Goal: Task Accomplishment & Management: Complete application form

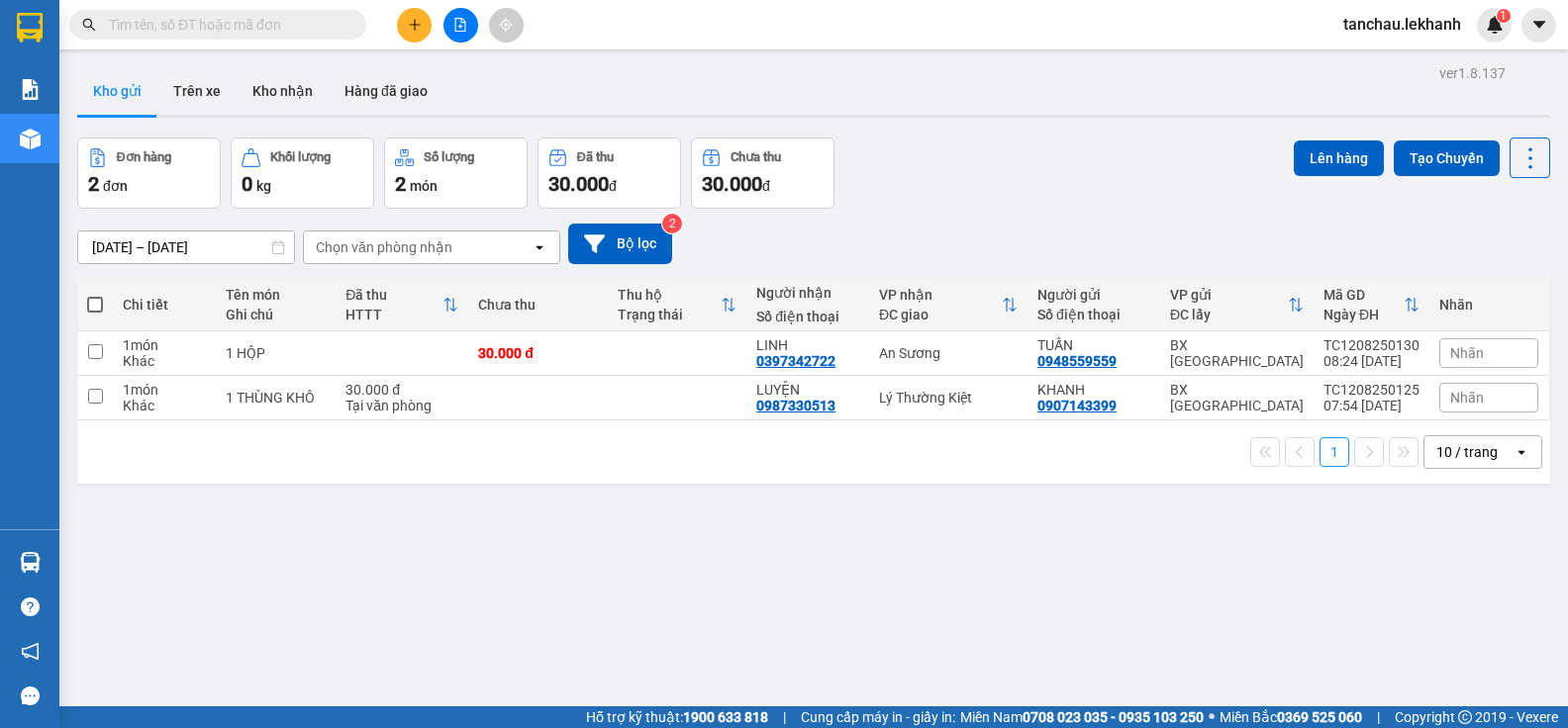
click at [419, 19] on icon "plus" at bounding box center [415, 25] width 14 height 14
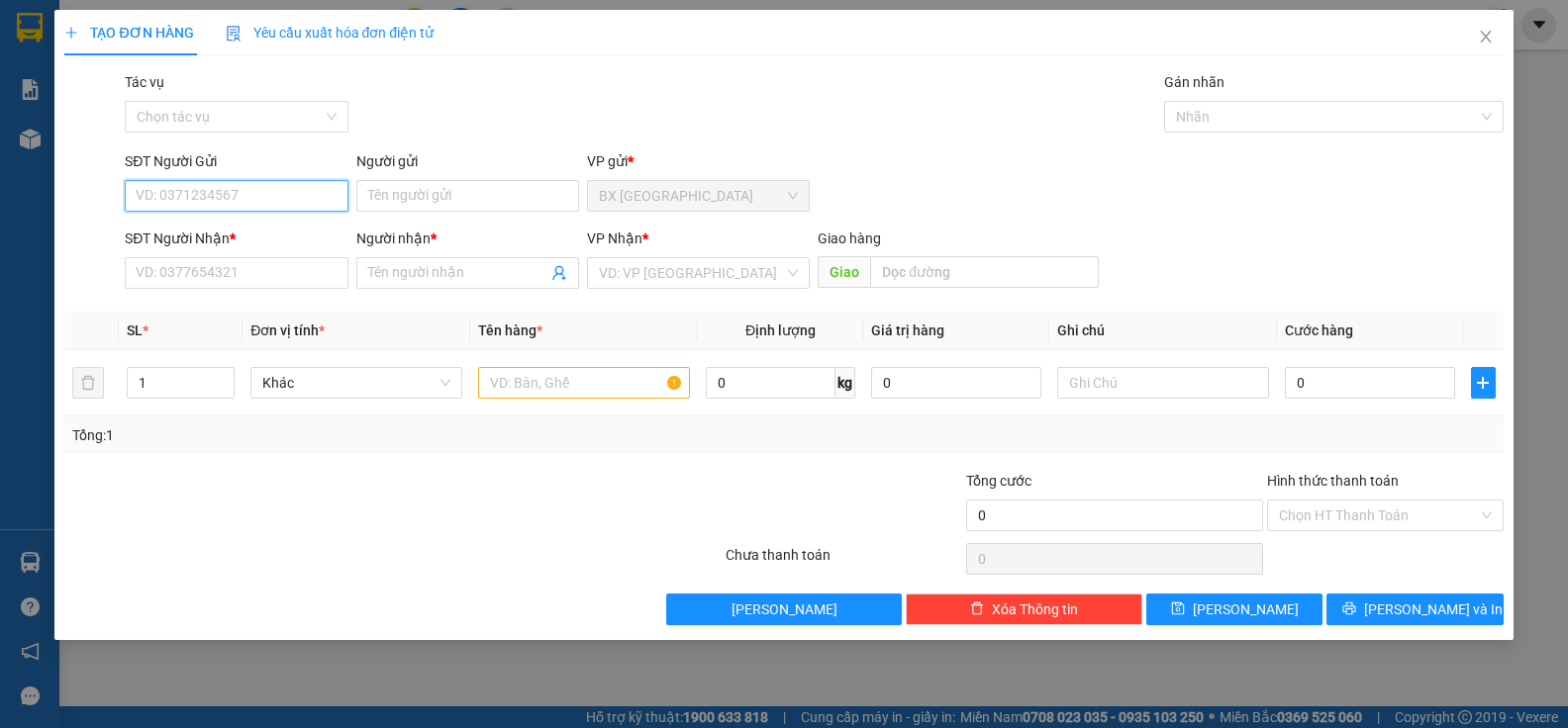
click at [253, 197] on input "SĐT Người Gửi" at bounding box center [236, 196] width 223 height 32
click at [224, 239] on div "0798568883 - [PERSON_NAME]" at bounding box center [236, 236] width 199 height 22
type input "0798568883"
type input "THANH"
type input "0911739116"
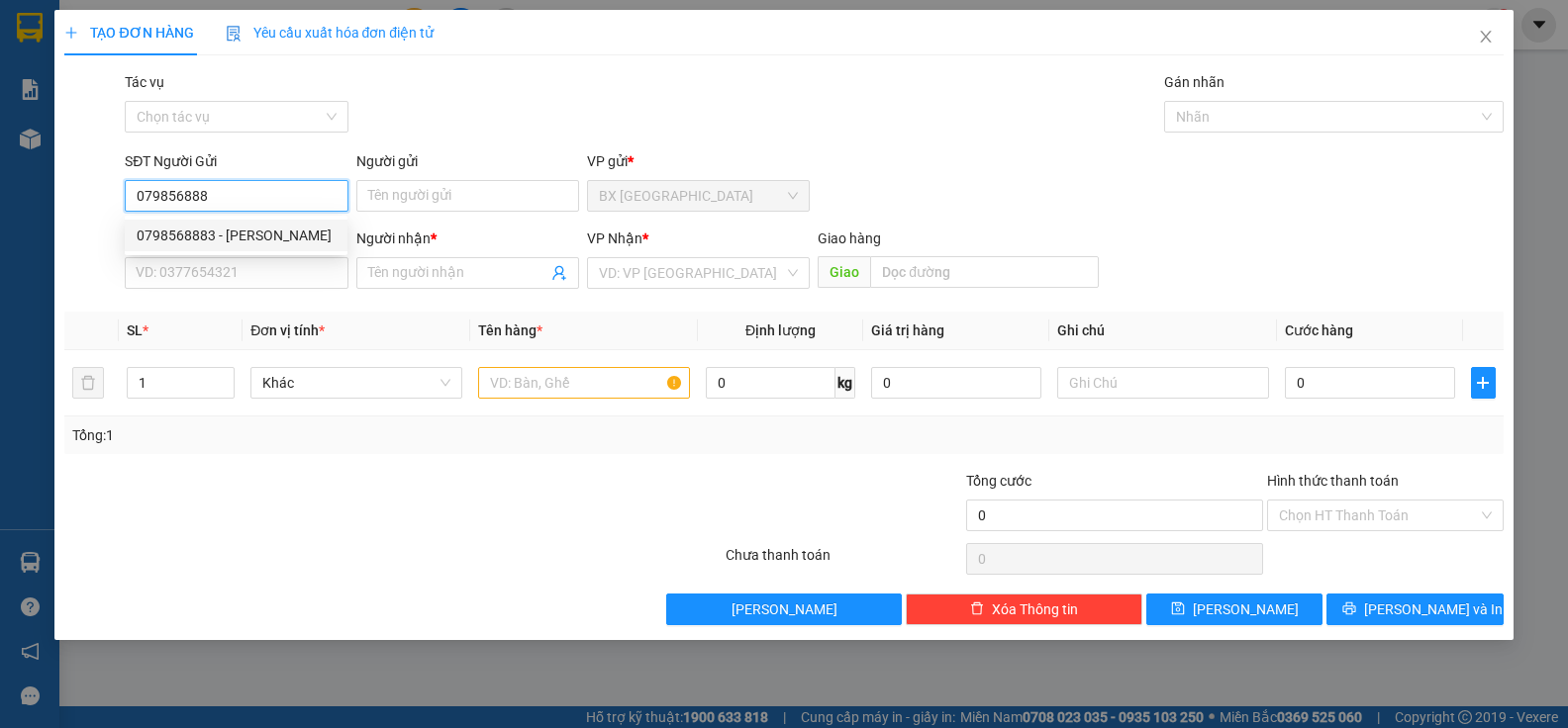
type input "HẢI"
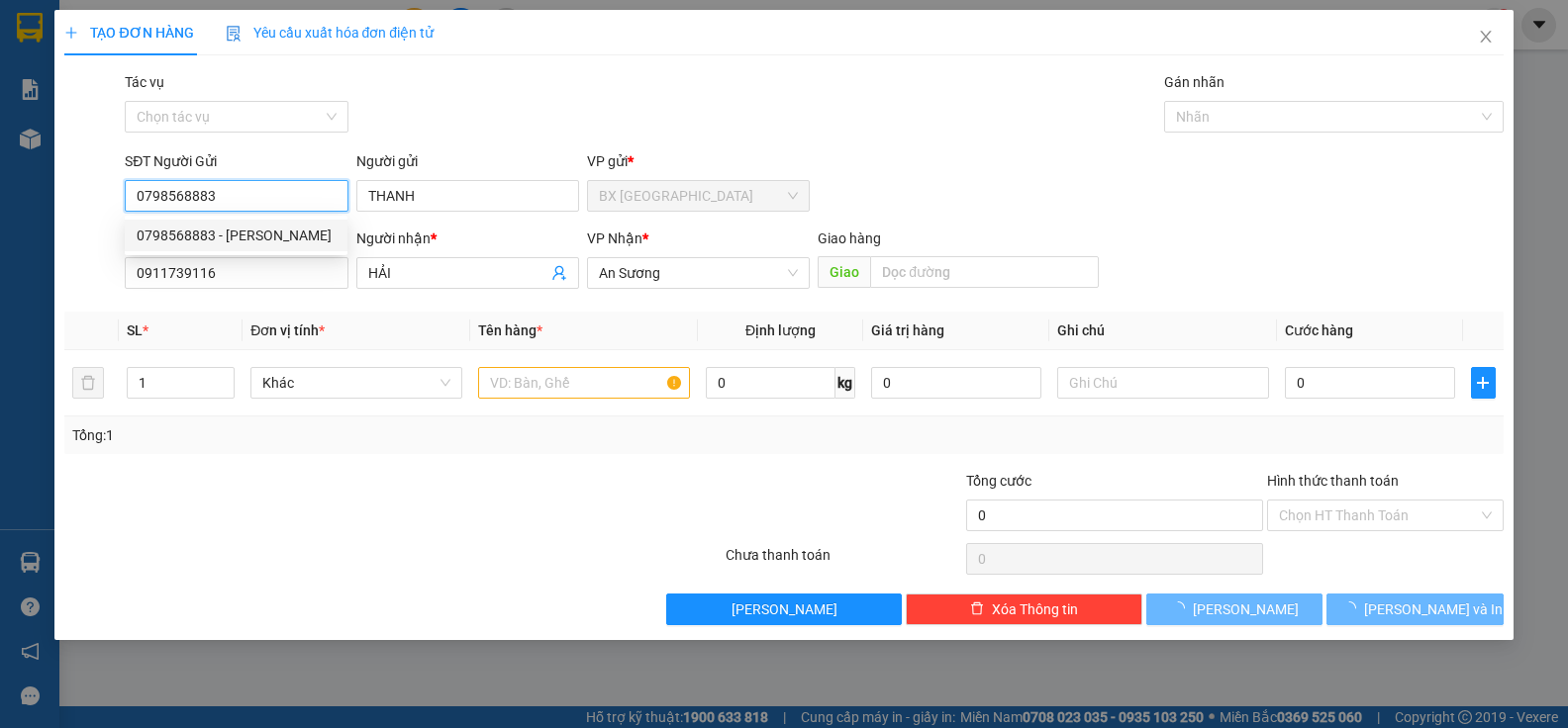
type input "40.000"
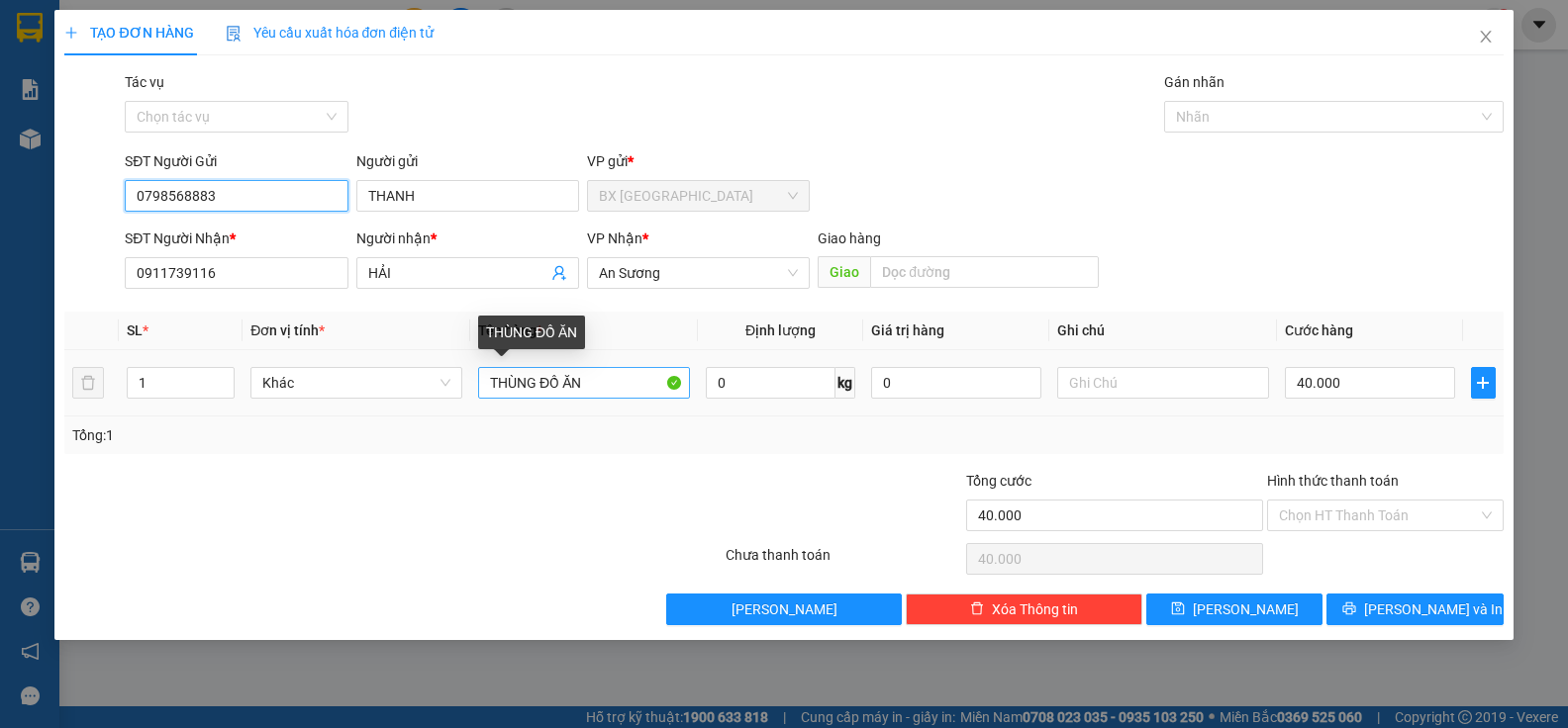
type input "0798568883"
click at [626, 385] on input "THÙNG ĐỒ ĂN" at bounding box center [584, 383] width 212 height 32
type input "THÙNG"
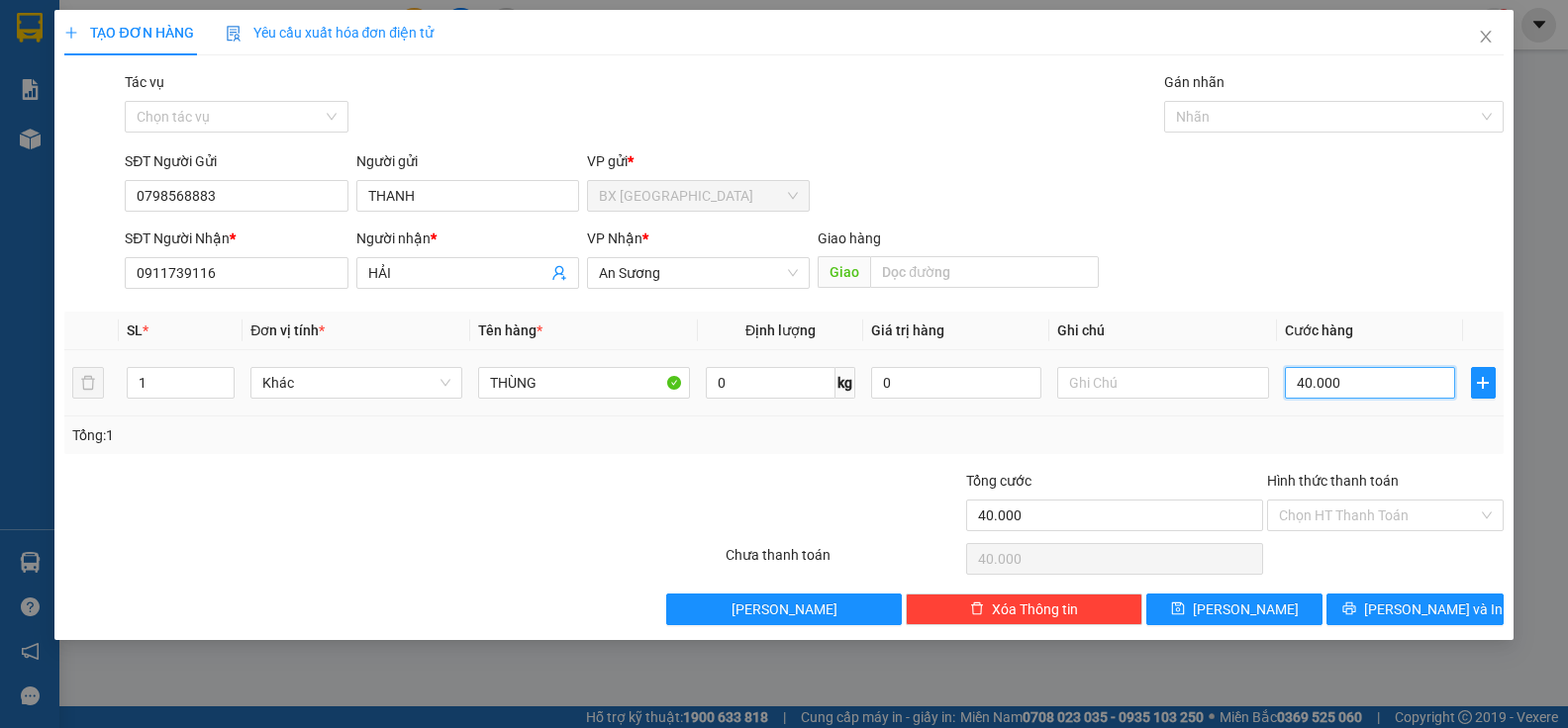
click at [1350, 376] on input "40.000" at bounding box center [1370, 383] width 170 height 32
type input "5"
type input "50"
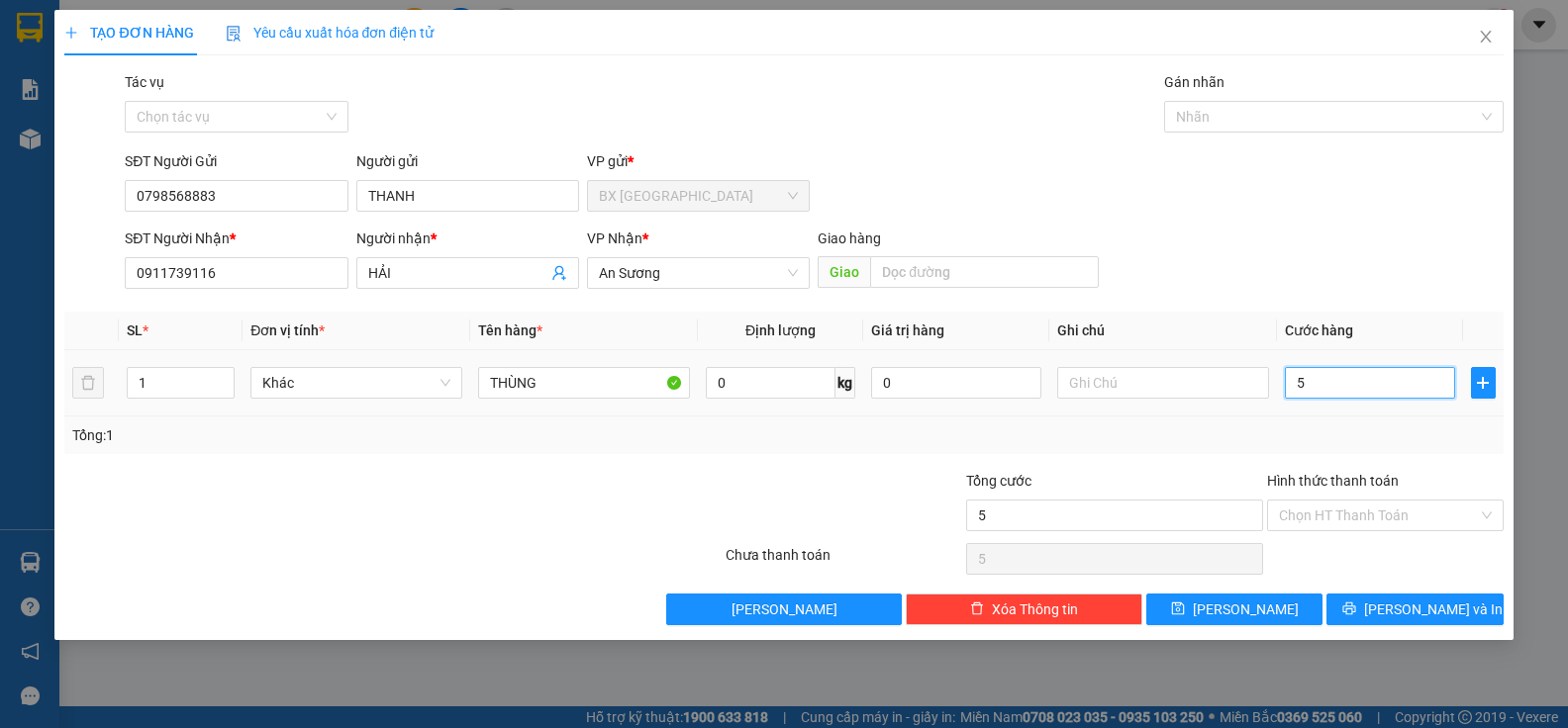
type input "50"
type input "500"
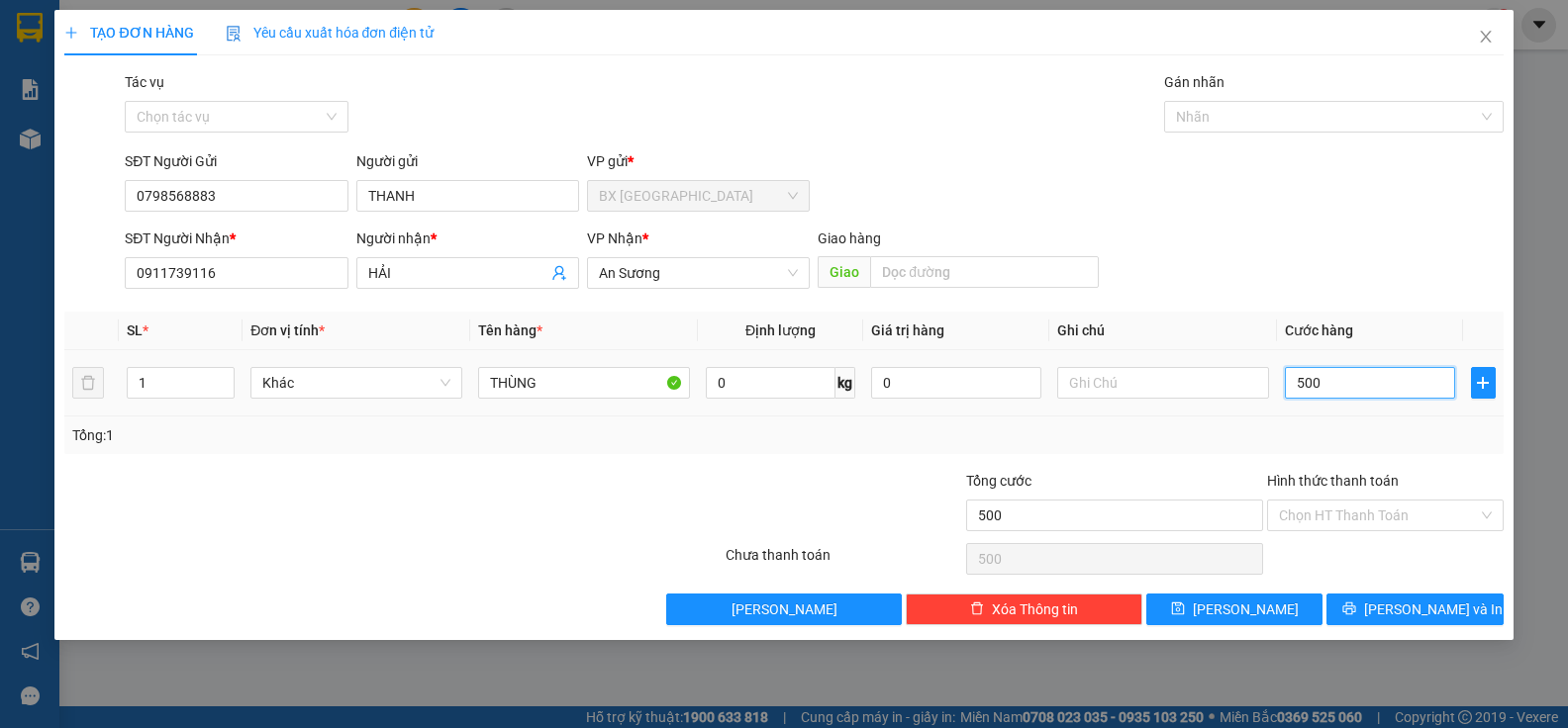
type input "5.000"
type input "50.000"
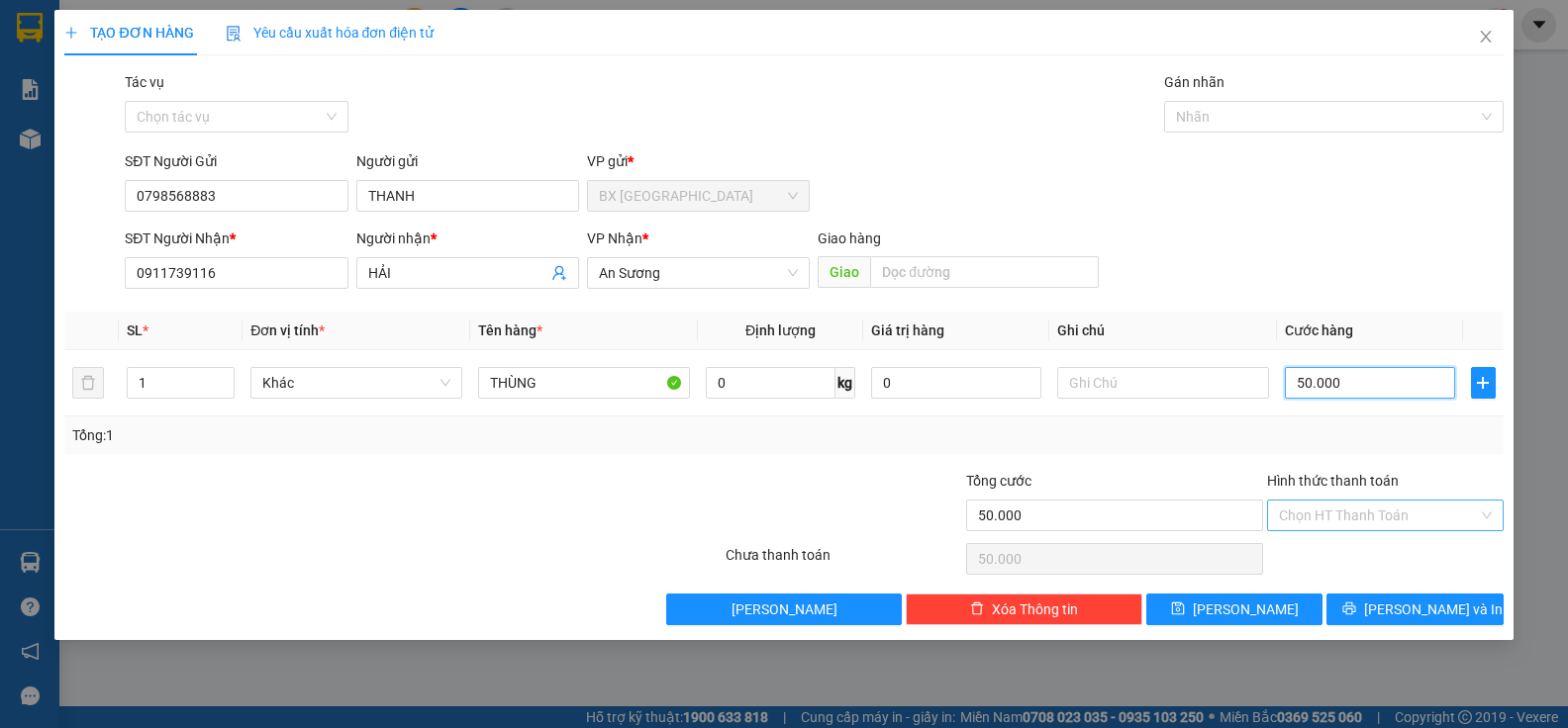
type input "50.000"
click at [1335, 514] on input "Hình thức thanh toán" at bounding box center [1378, 515] width 199 height 30
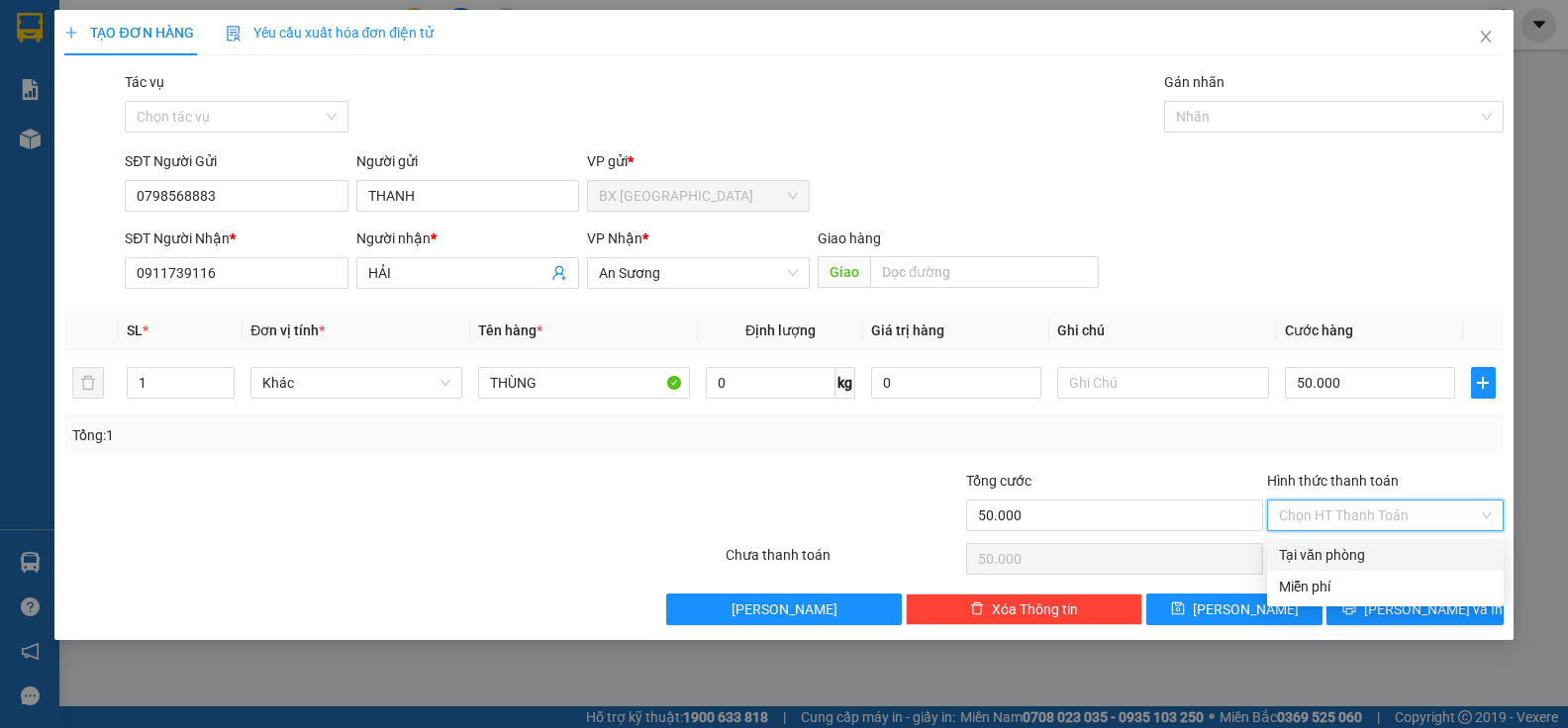
click at [1303, 555] on div "Tại văn phòng" at bounding box center [1385, 555] width 213 height 22
type input "0"
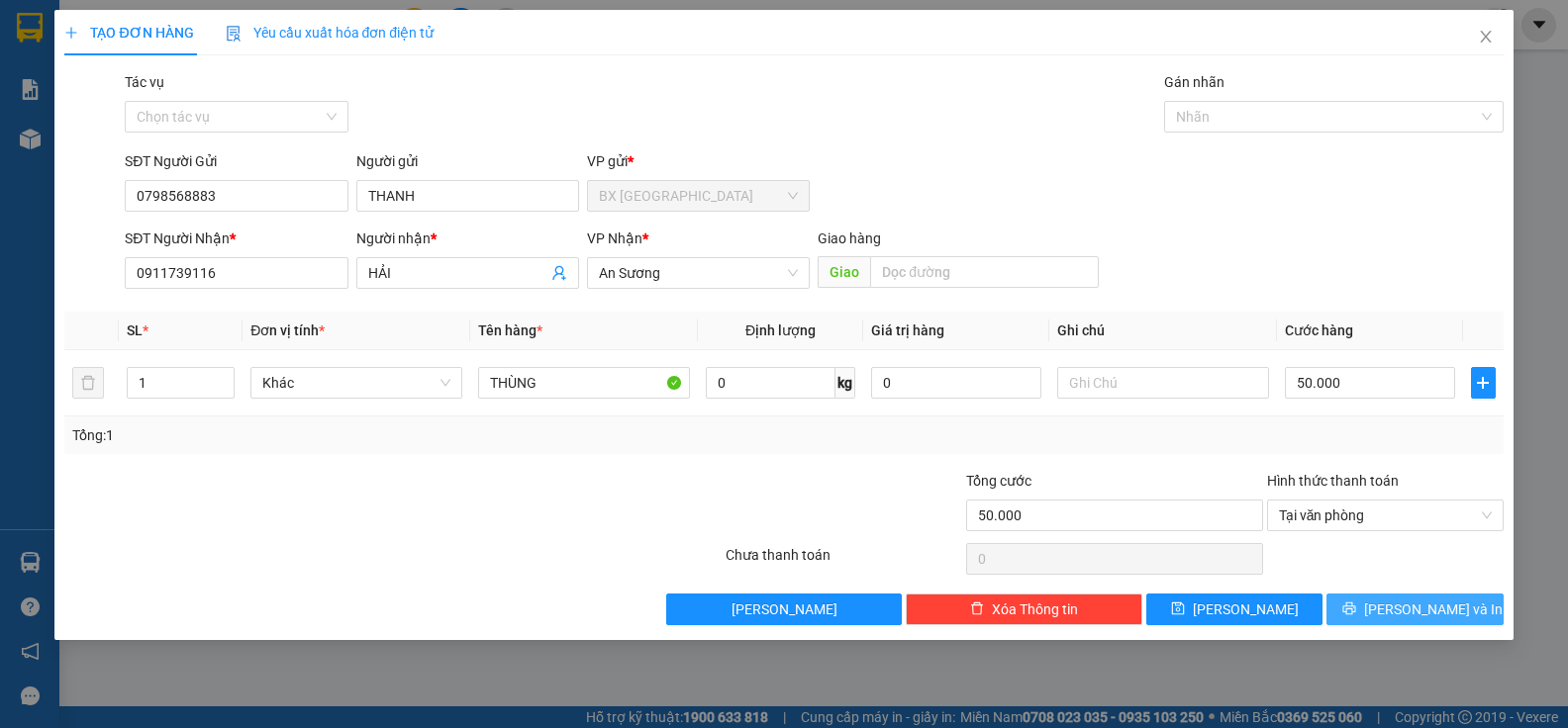
click at [1401, 610] on span "[PERSON_NAME] và In" at bounding box center [1433, 609] width 139 height 22
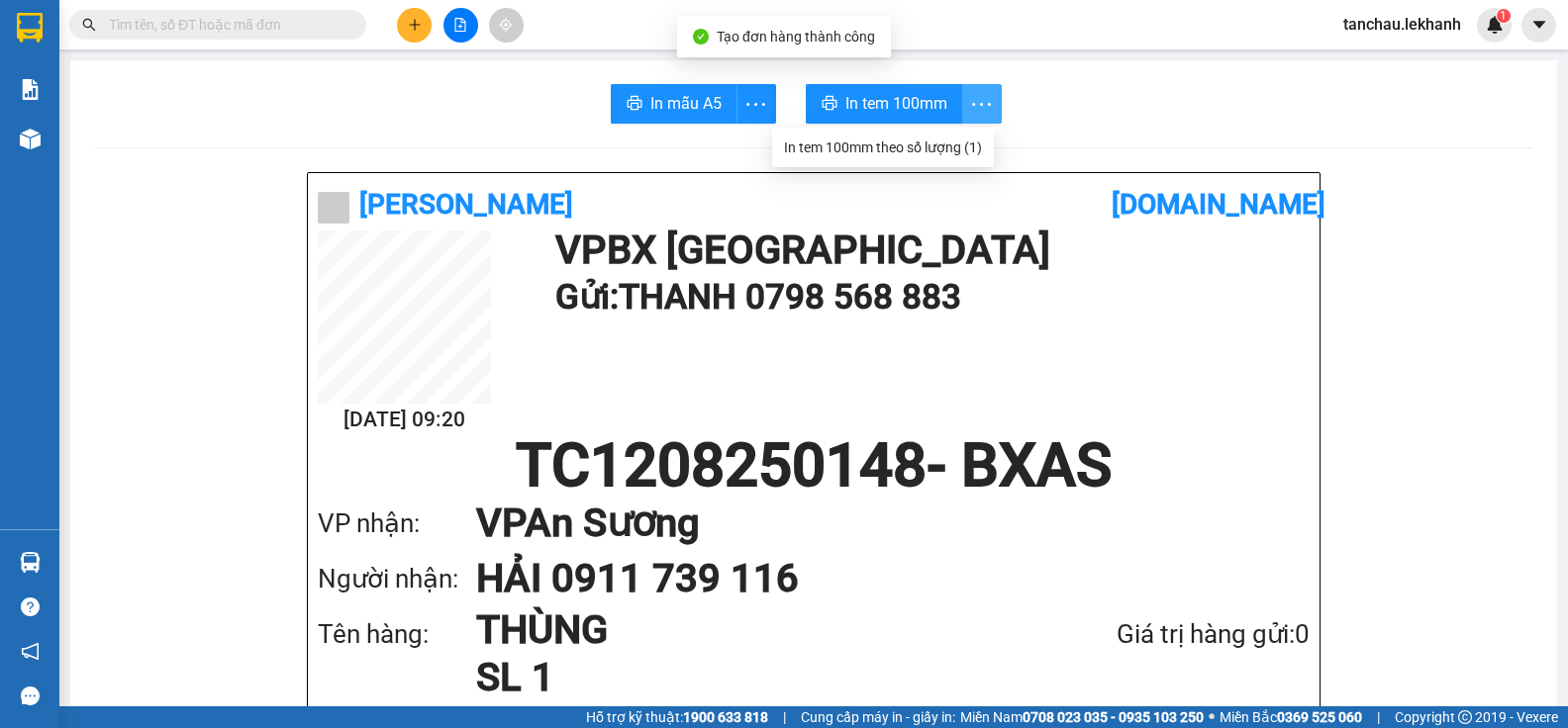
click at [986, 100] on icon "more" at bounding box center [981, 104] width 25 height 25
click at [930, 154] on div "In tem 100mm theo số lượng (1)" at bounding box center [883, 148] width 198 height 22
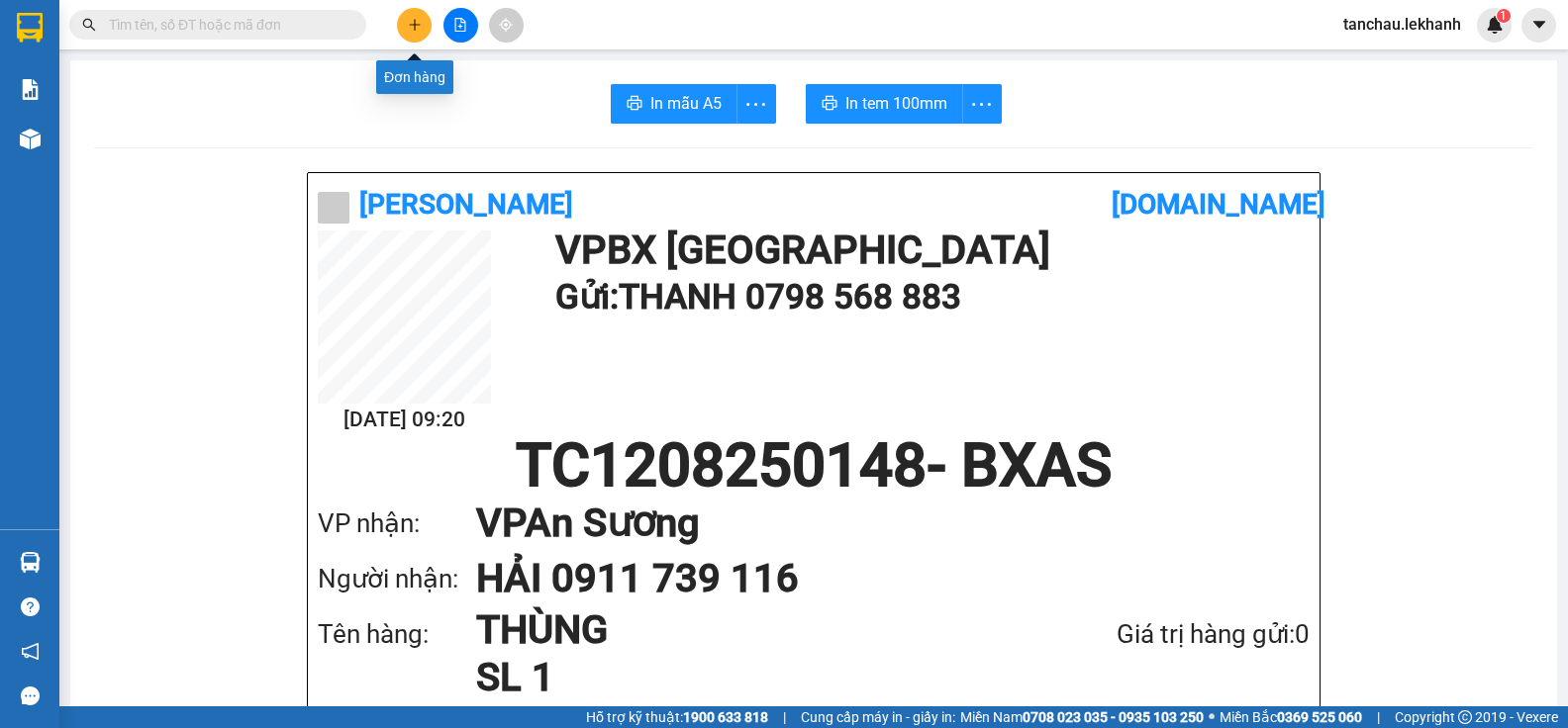
click at [409, 28] on icon "plus" at bounding box center [415, 25] width 14 height 14
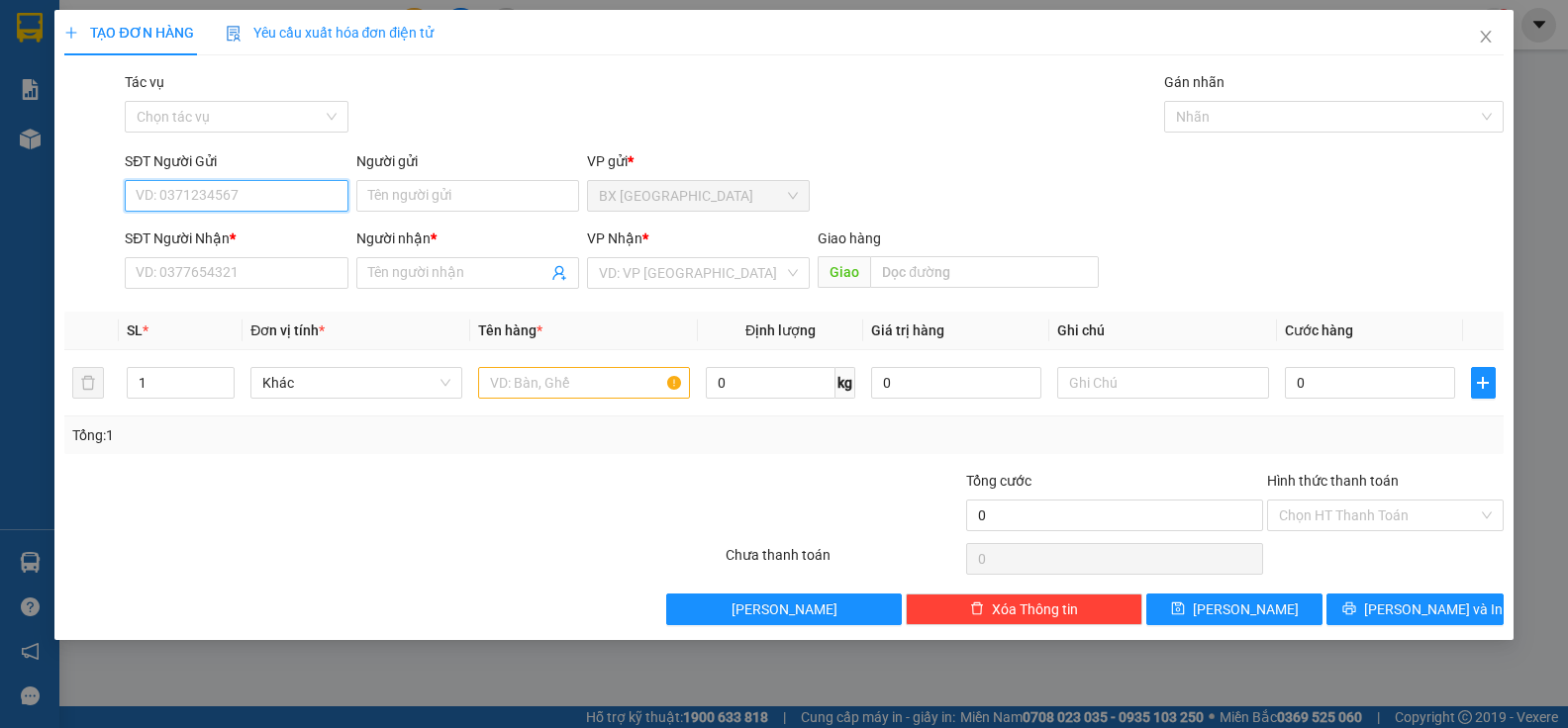
click at [250, 201] on input "SĐT Người Gửi" at bounding box center [236, 196] width 223 height 32
type input "0335791235"
click at [429, 197] on input "Người gửi" at bounding box center [468, 196] width 223 height 32
type input "TRUNG"
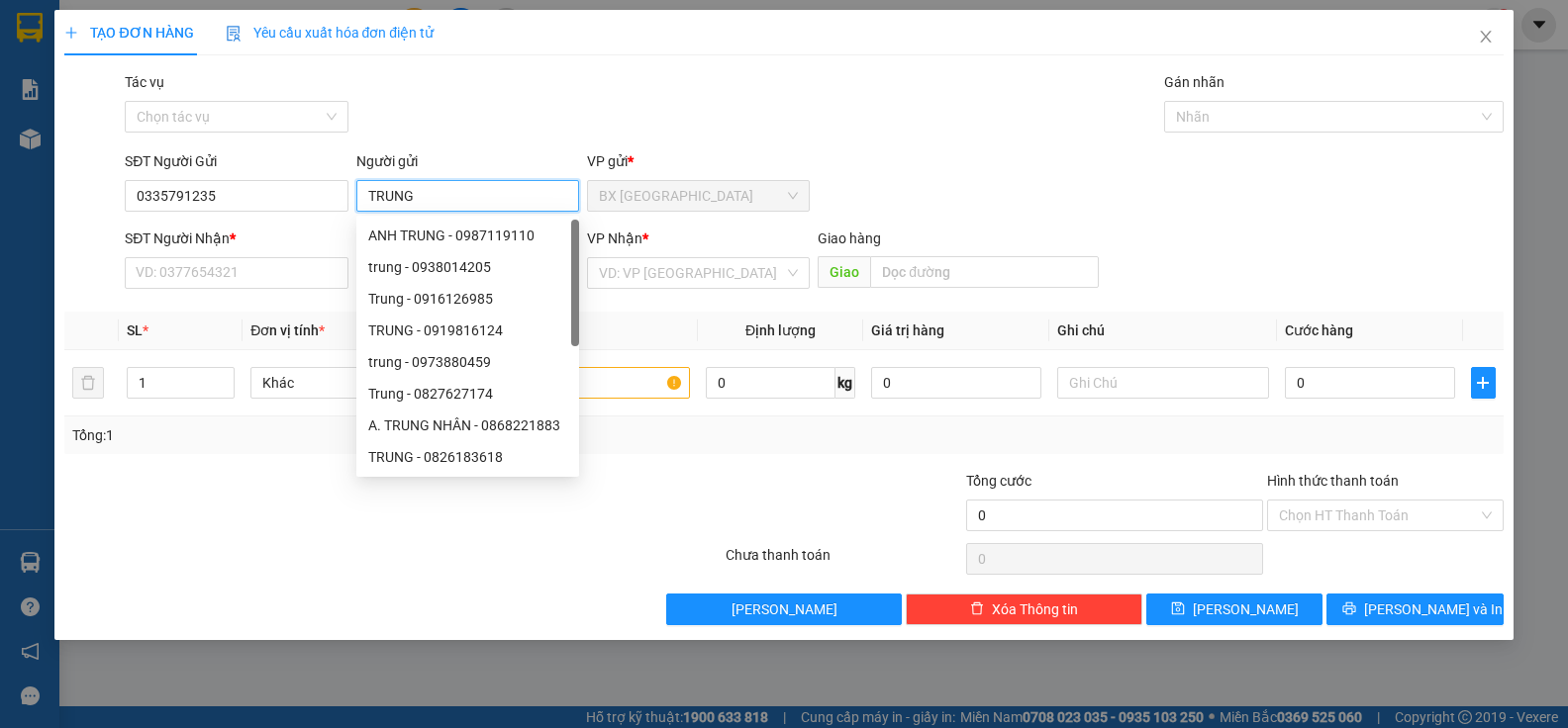
click at [376, 264] on div "trung - 0938014205" at bounding box center [468, 267] width 199 height 22
type input "0938014205"
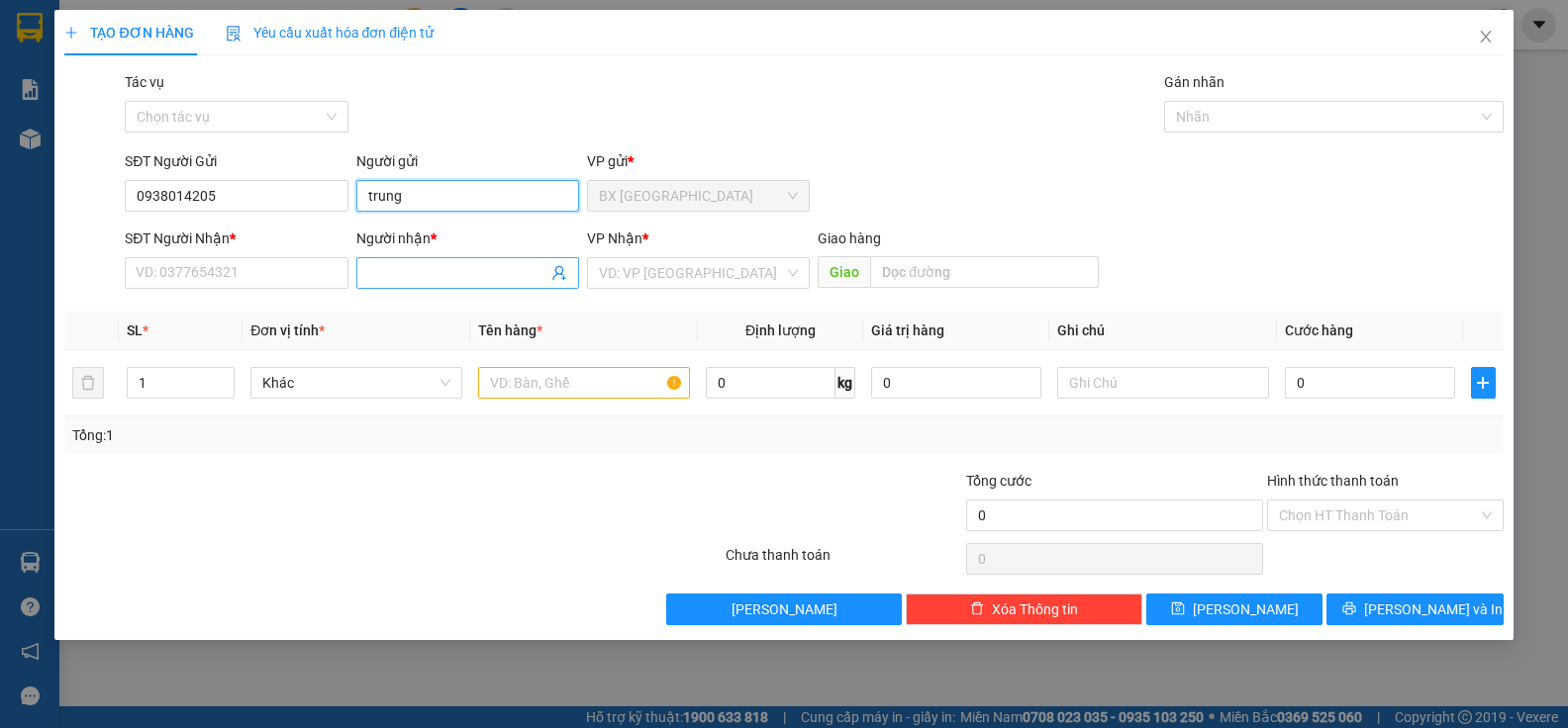
type input "trung"
click at [403, 270] on input "Người nhận *" at bounding box center [458, 273] width 179 height 22
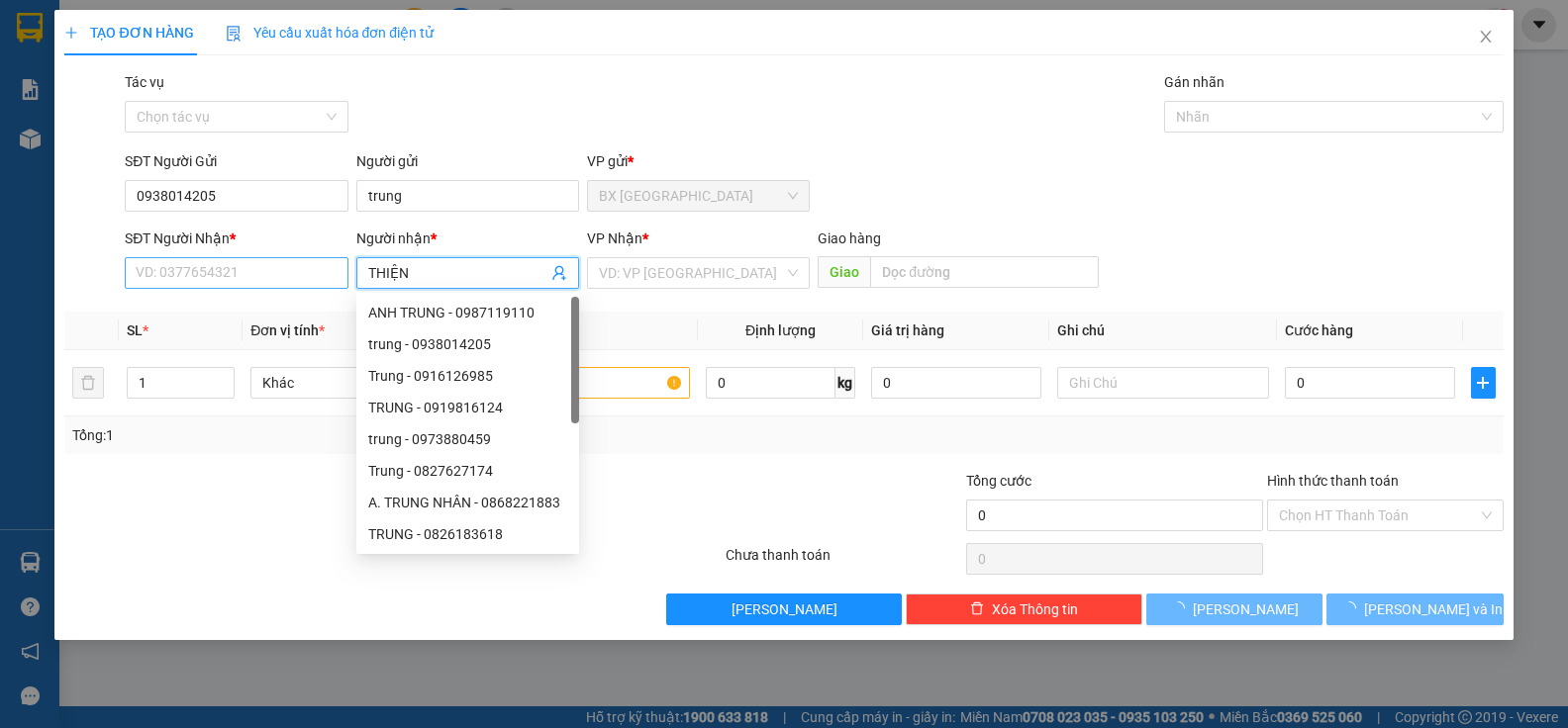
type input "THIỆN"
click at [257, 260] on input "SĐT Người Nhận *" at bounding box center [236, 273] width 223 height 32
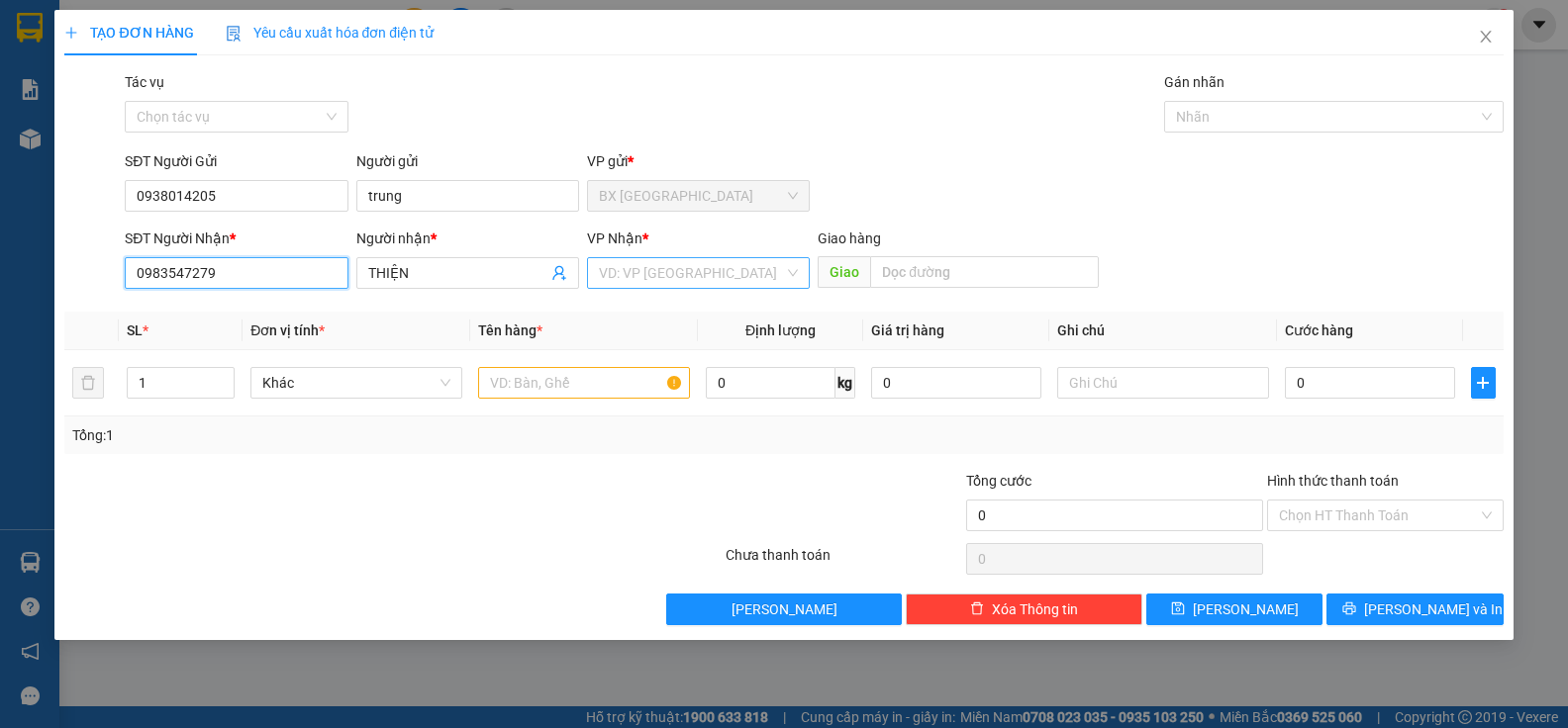
type input "0983547279"
click at [676, 280] on input "search" at bounding box center [691, 273] width 185 height 30
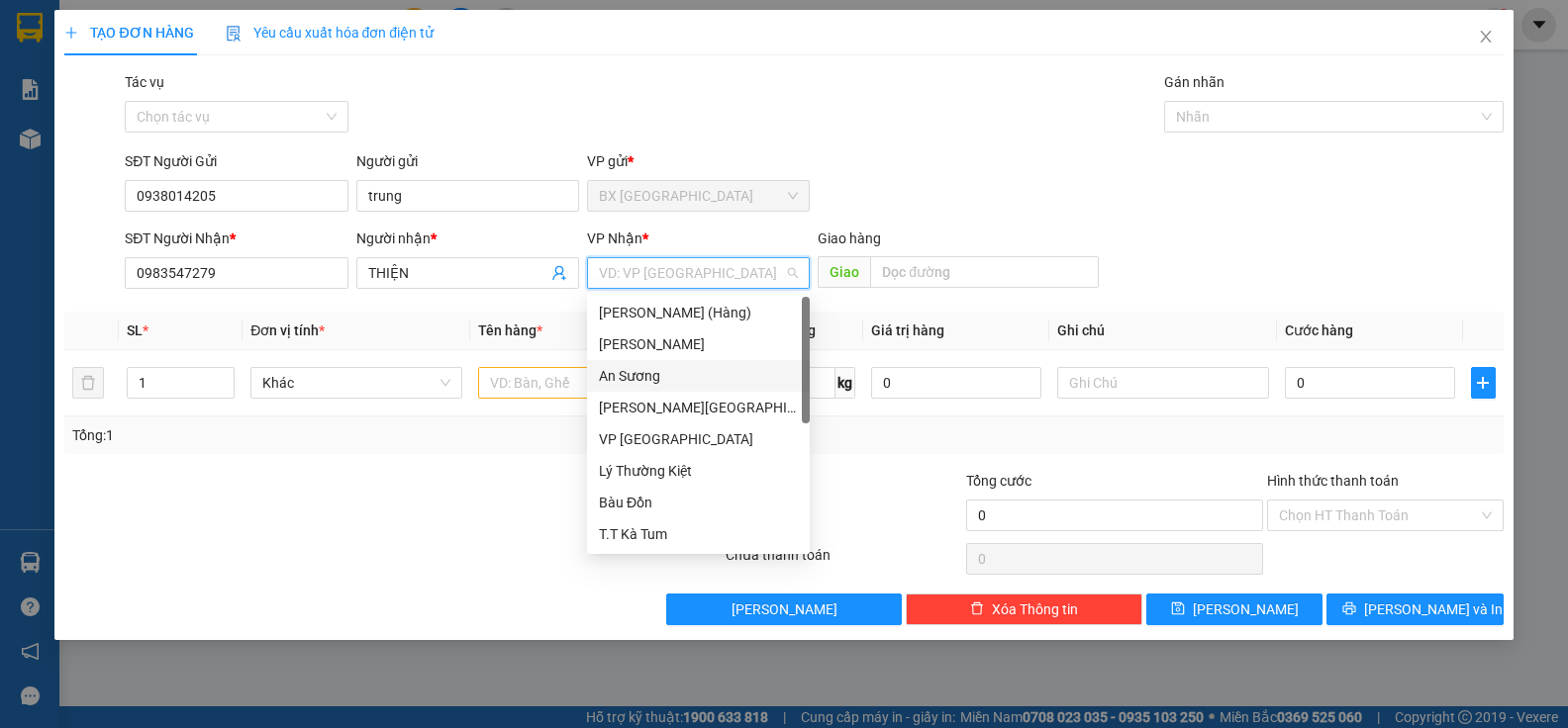
click at [652, 374] on div "An Sương" at bounding box center [698, 376] width 199 height 22
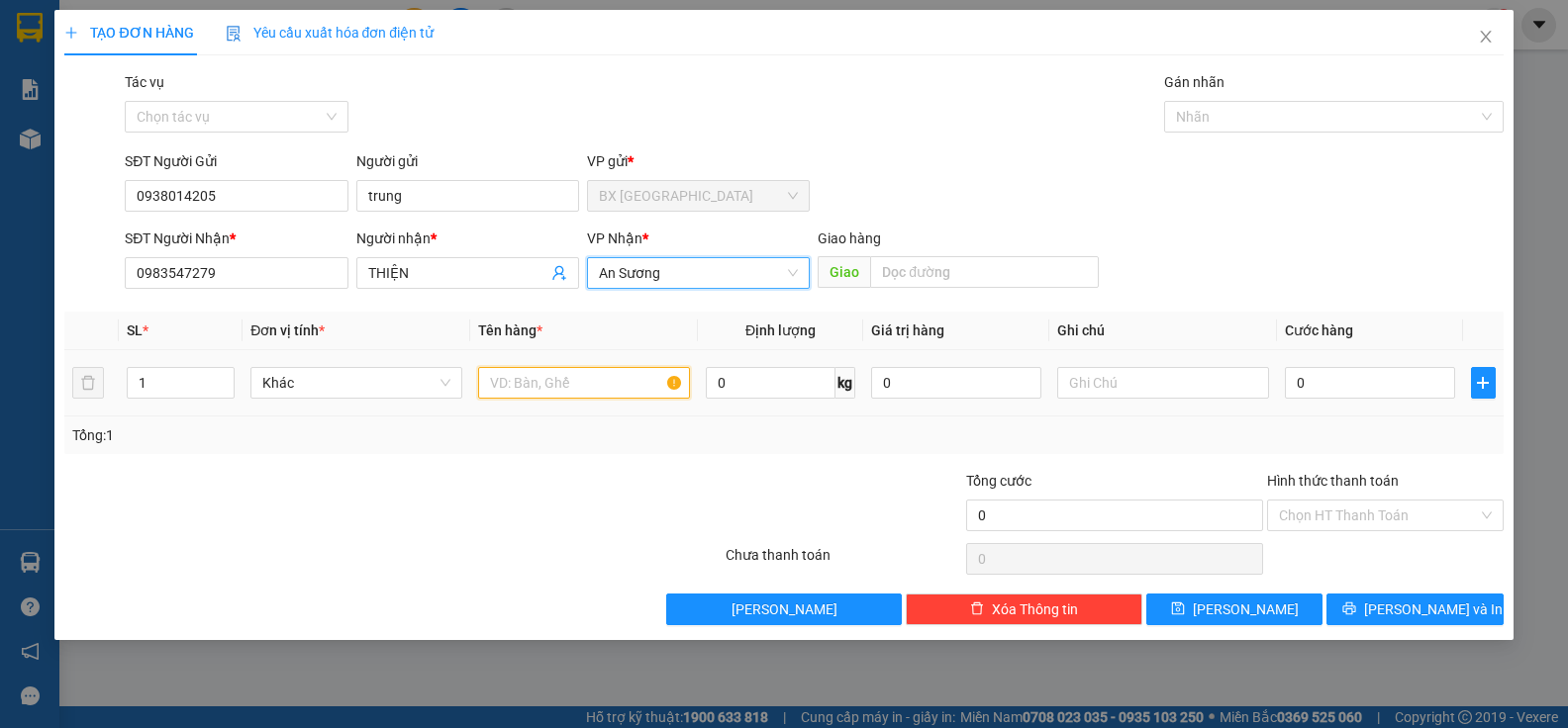
click at [560, 387] on input "text" at bounding box center [584, 383] width 212 height 32
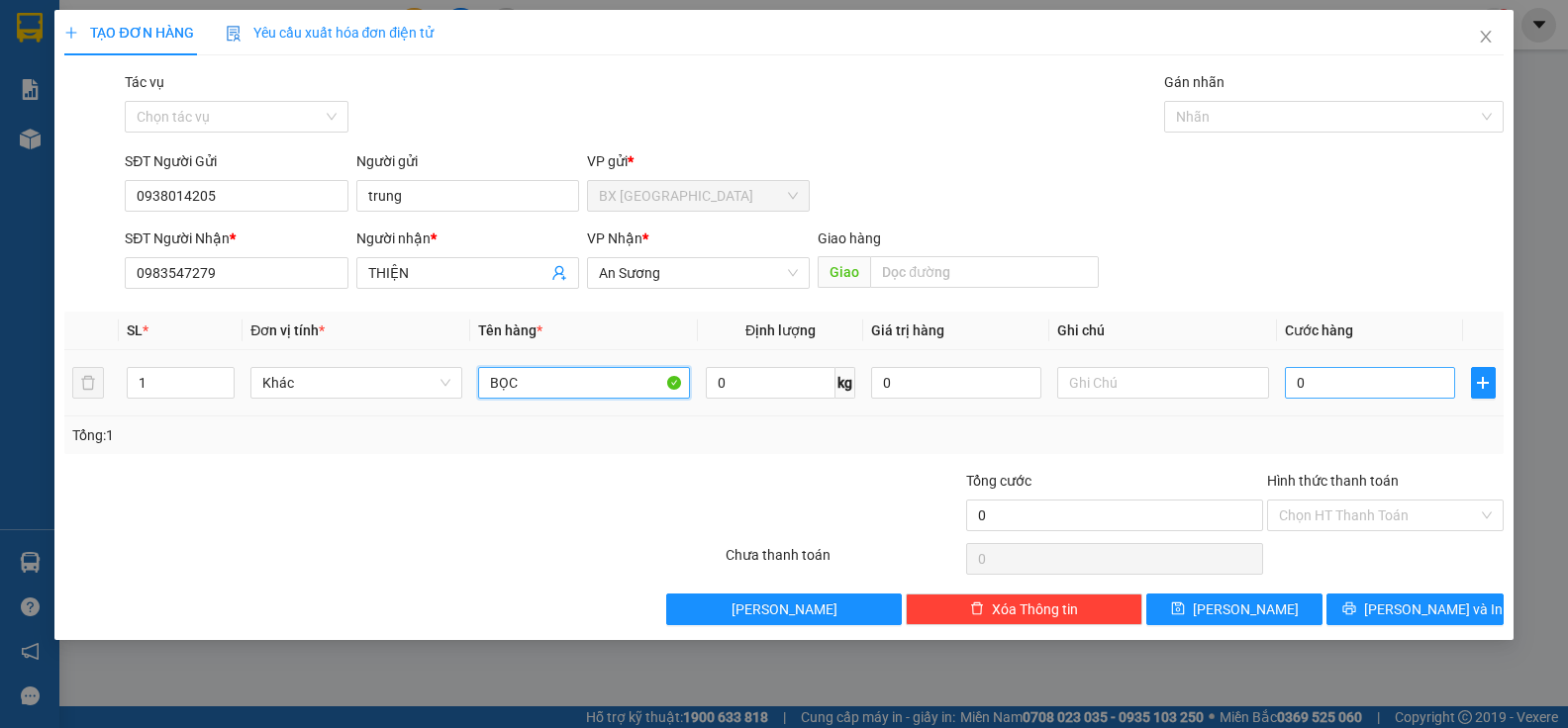
type input "BỌC"
click at [1291, 393] on input "0" at bounding box center [1370, 383] width 170 height 32
type input "3"
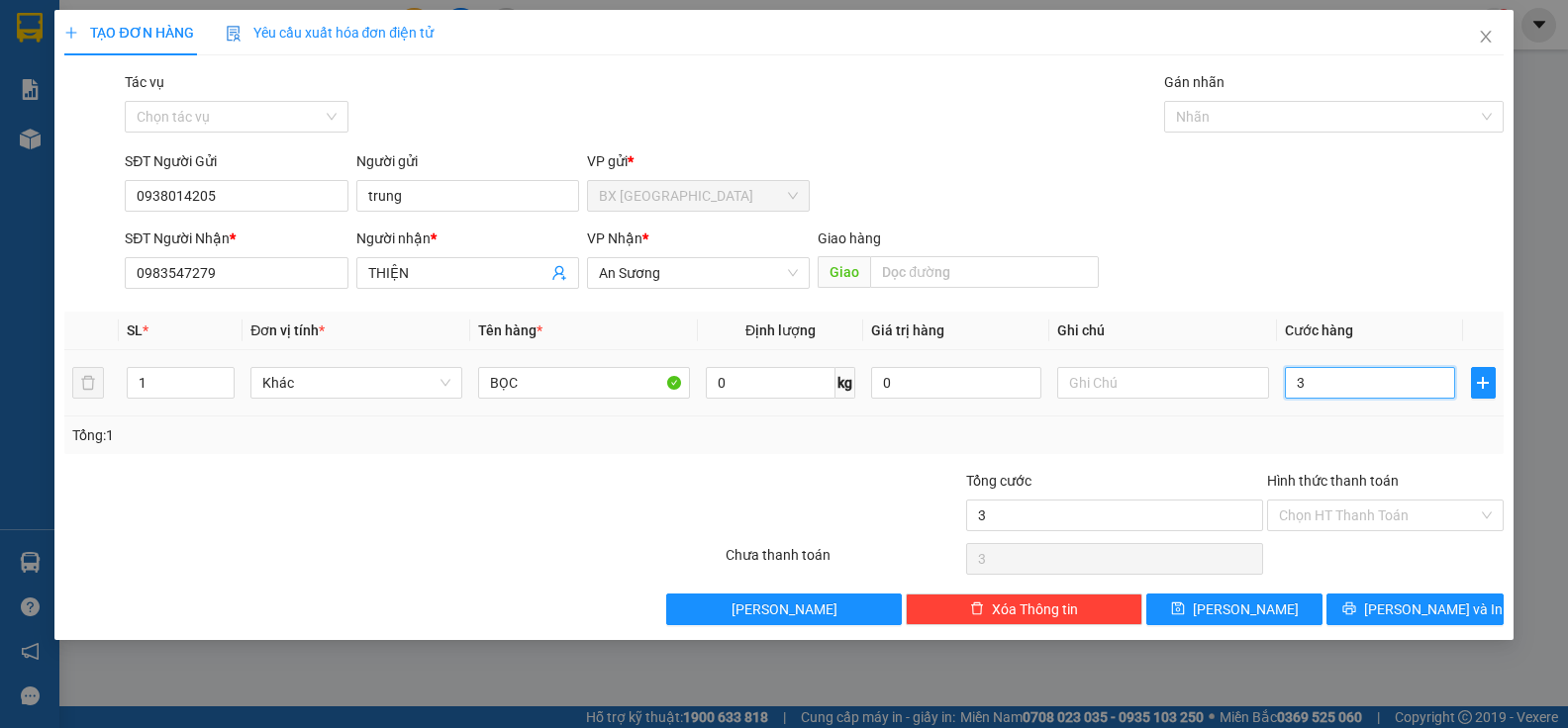
type input "30"
type input "300"
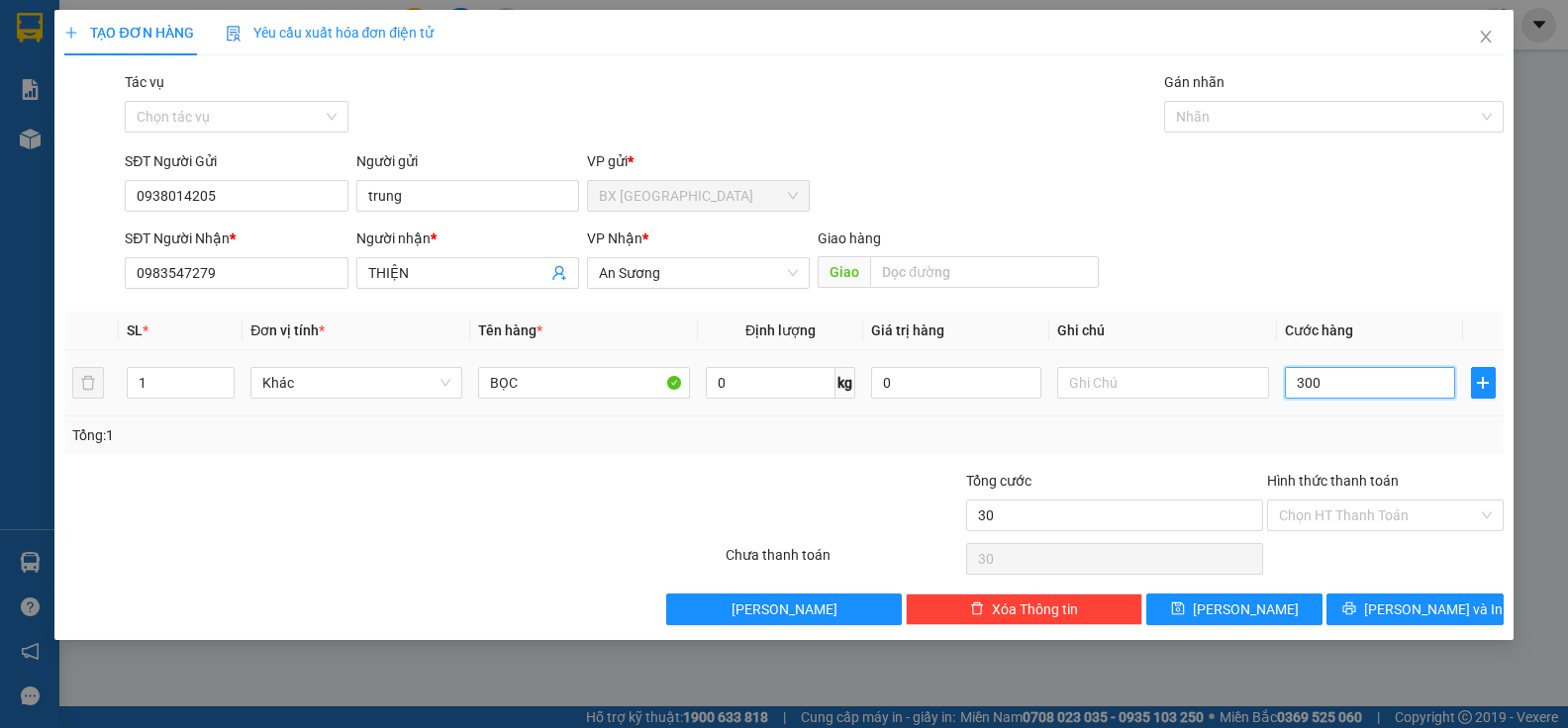
type input "300"
type input "3.000"
type input "30.000"
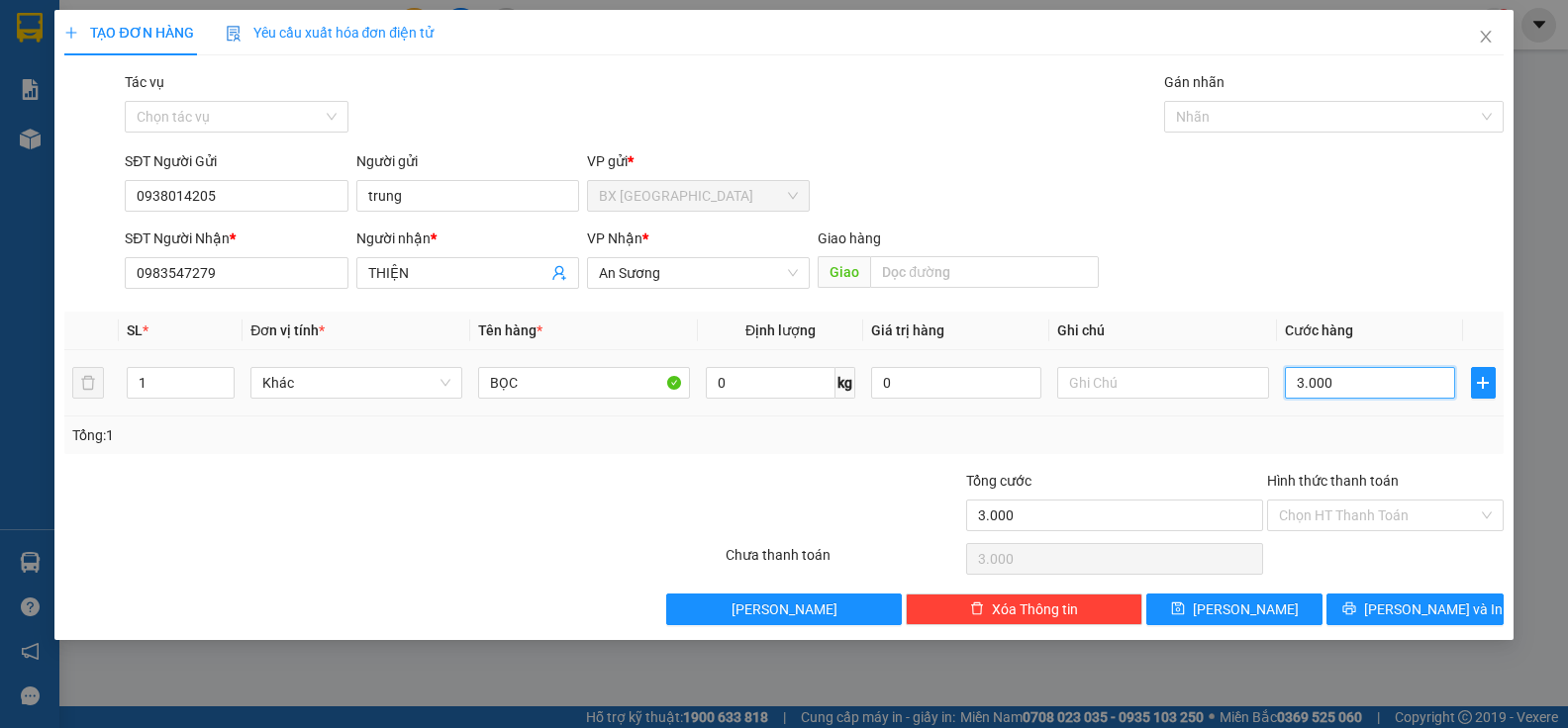
type input "30.000"
click at [1384, 510] on input "Hình thức thanh toán" at bounding box center [1378, 515] width 199 height 30
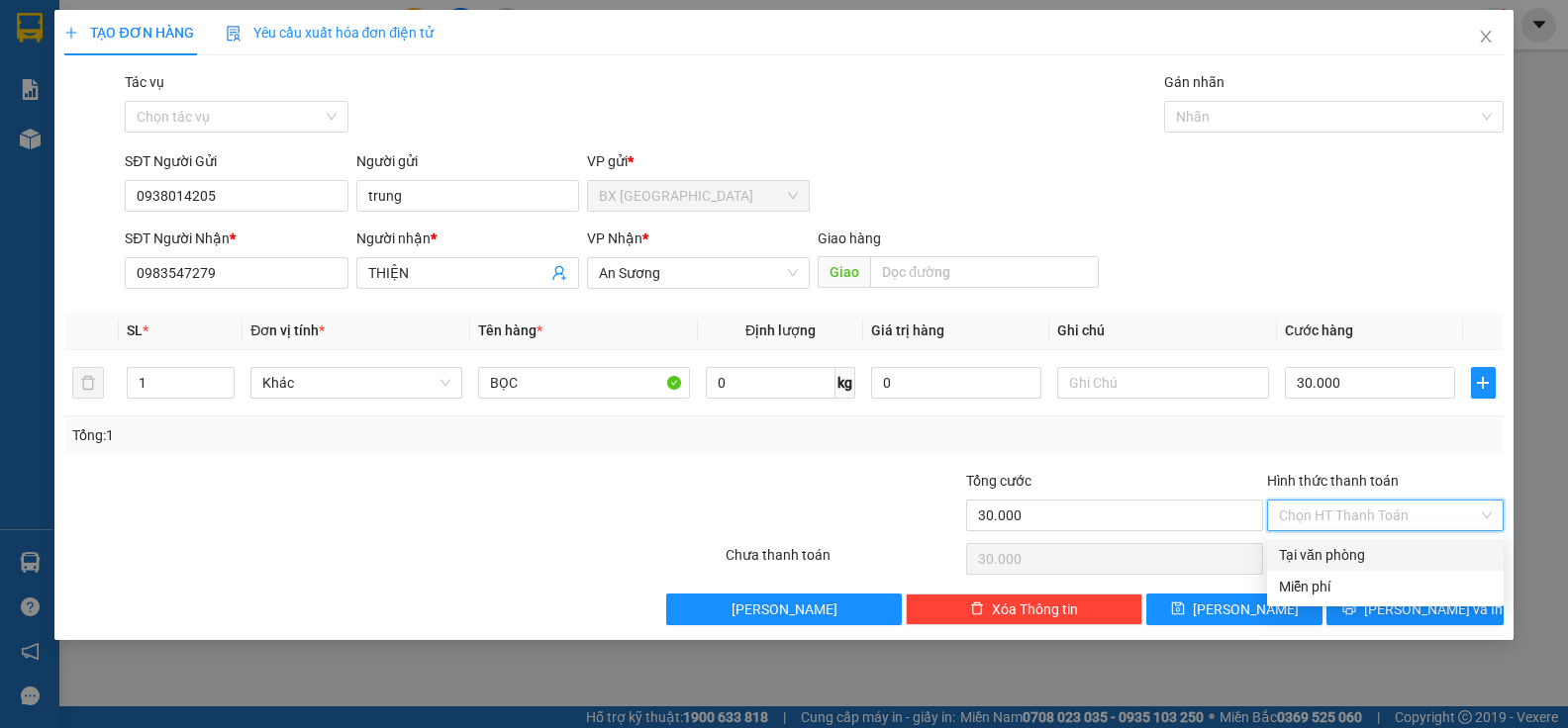
click at [1359, 550] on div "Tại văn phòng" at bounding box center [1385, 555] width 213 height 22
type input "0"
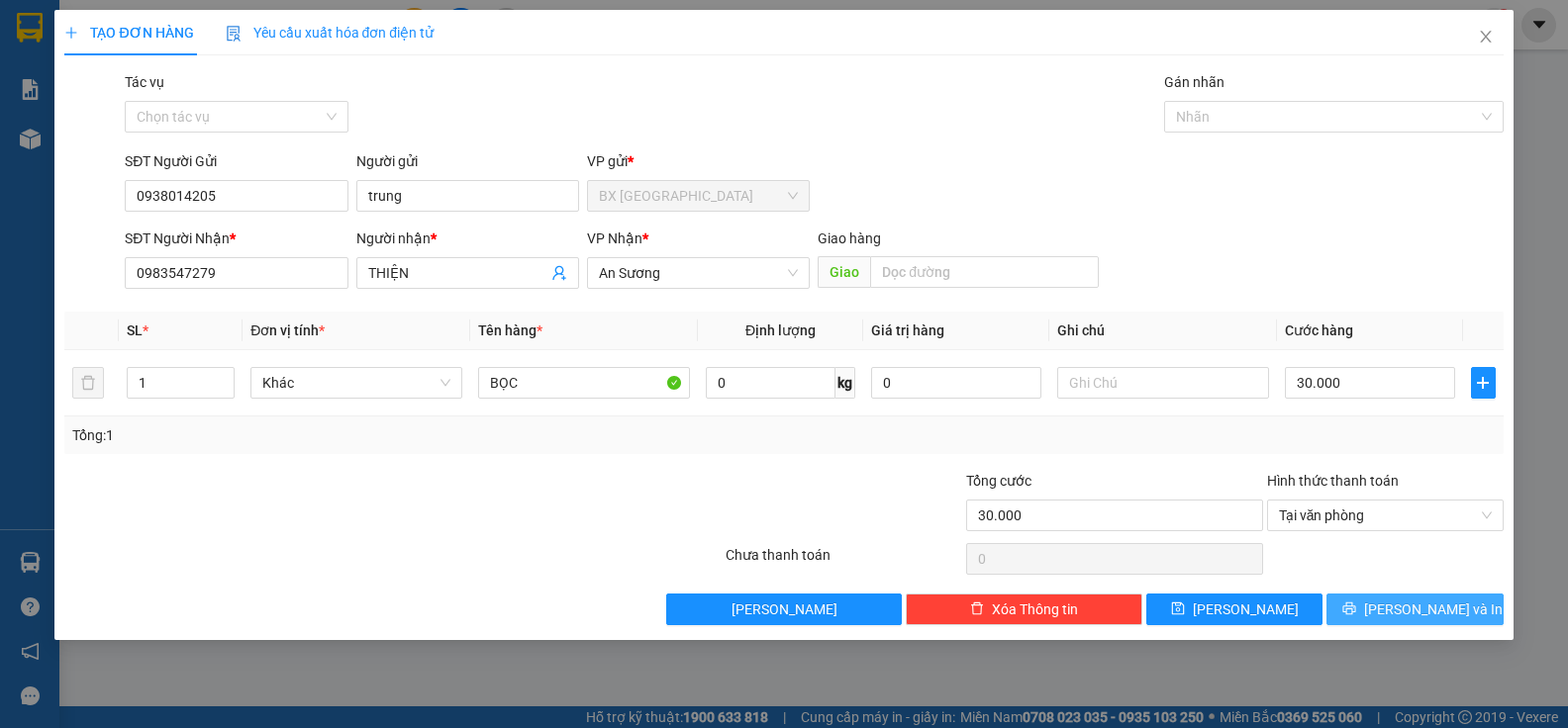
click at [1391, 608] on button "[PERSON_NAME] và In" at bounding box center [1414, 609] width 176 height 32
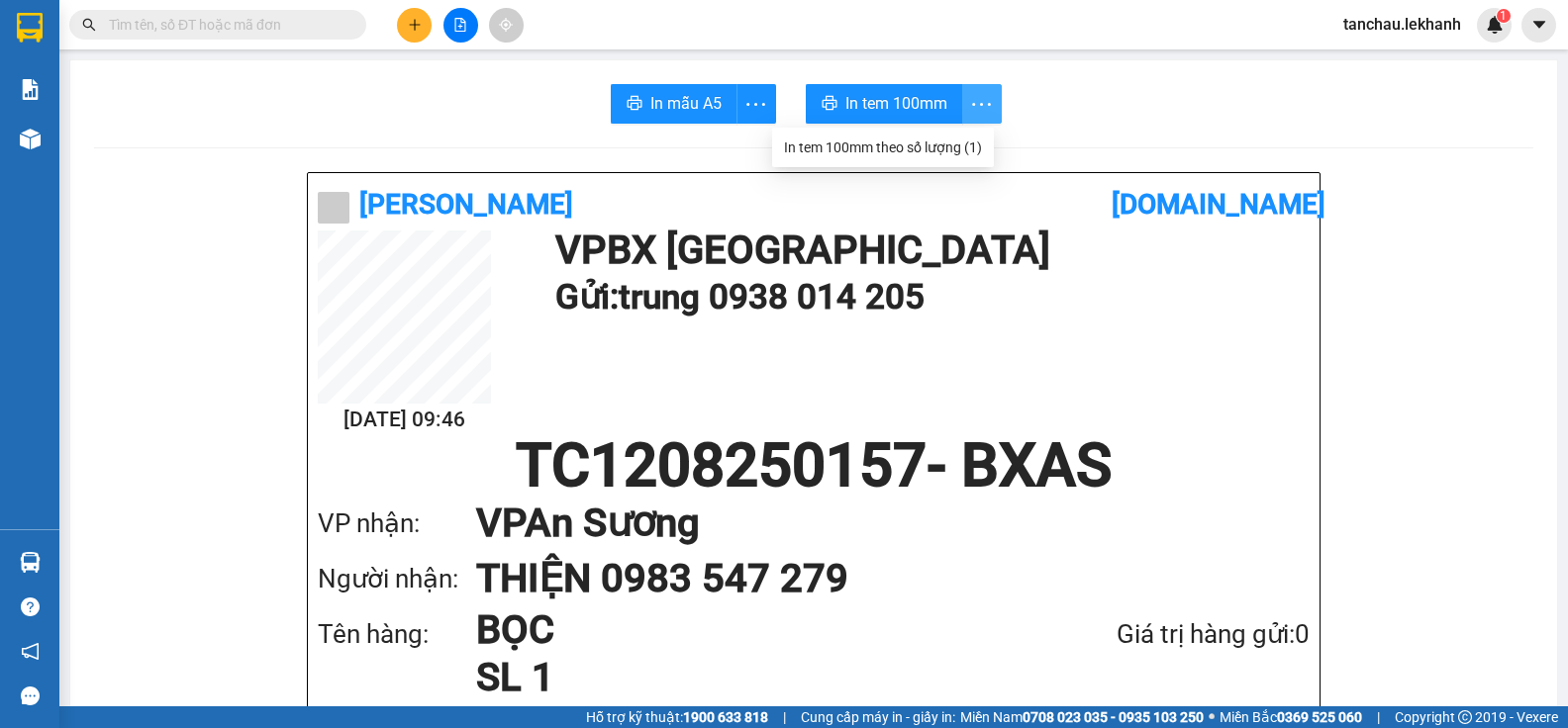
click at [980, 107] on icon "more" at bounding box center [981, 104] width 25 height 25
click at [949, 147] on div "In tem 100mm theo số lượng (1)" at bounding box center [883, 148] width 198 height 22
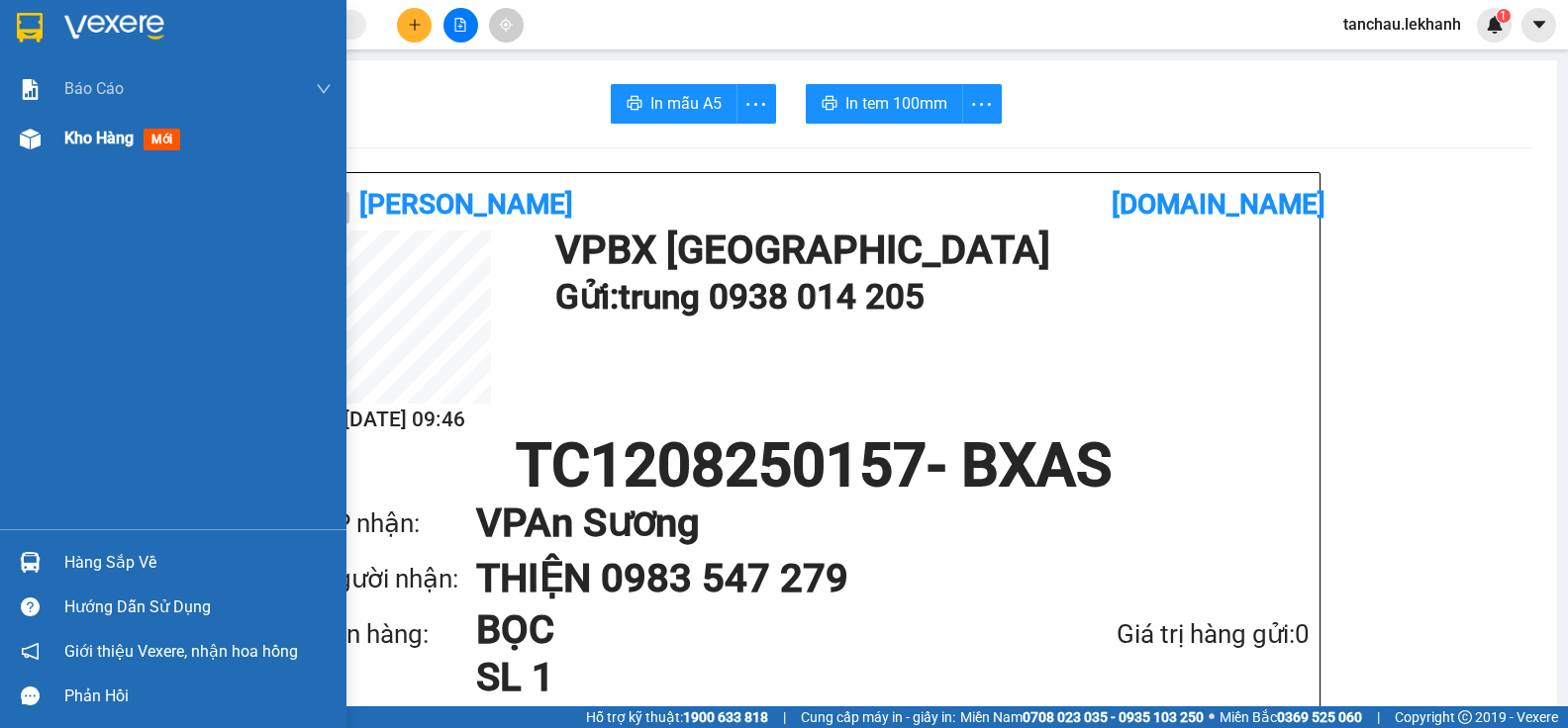
click at [108, 144] on span "Kho hàng" at bounding box center [99, 138] width 69 height 19
